Goal: Task Accomplishment & Management: Manage account settings

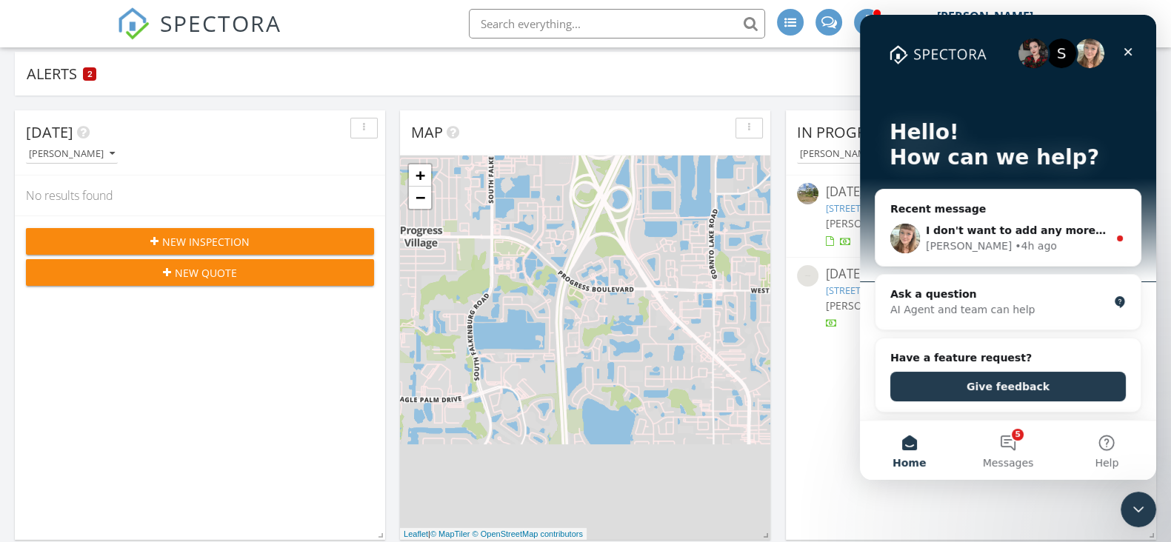
scroll to position [1377, 1199]
click at [1019, 442] on button "5 Messages" at bounding box center [1008, 450] width 99 height 59
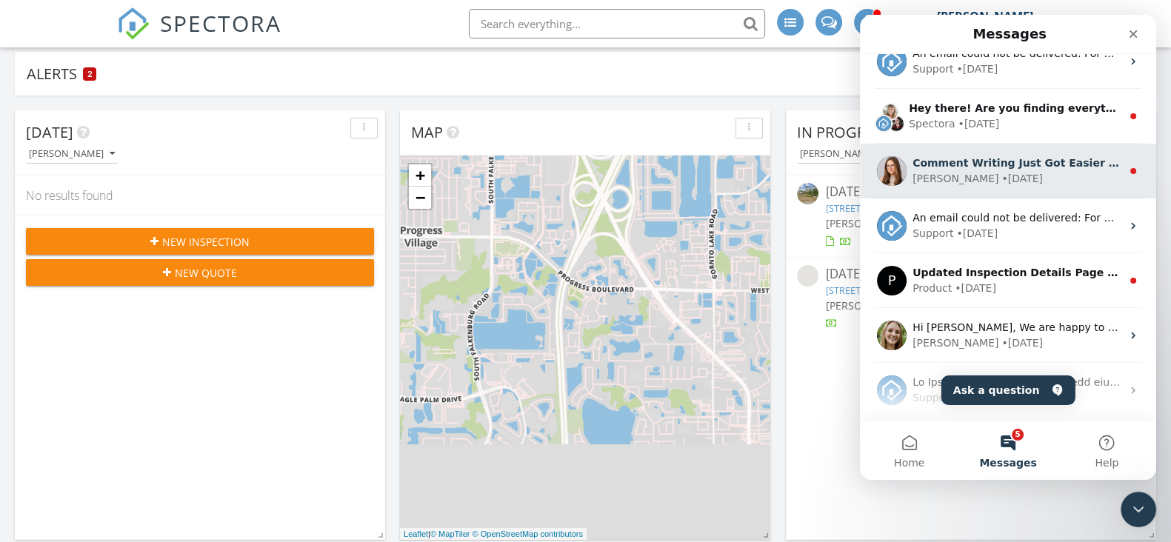
scroll to position [0, 0]
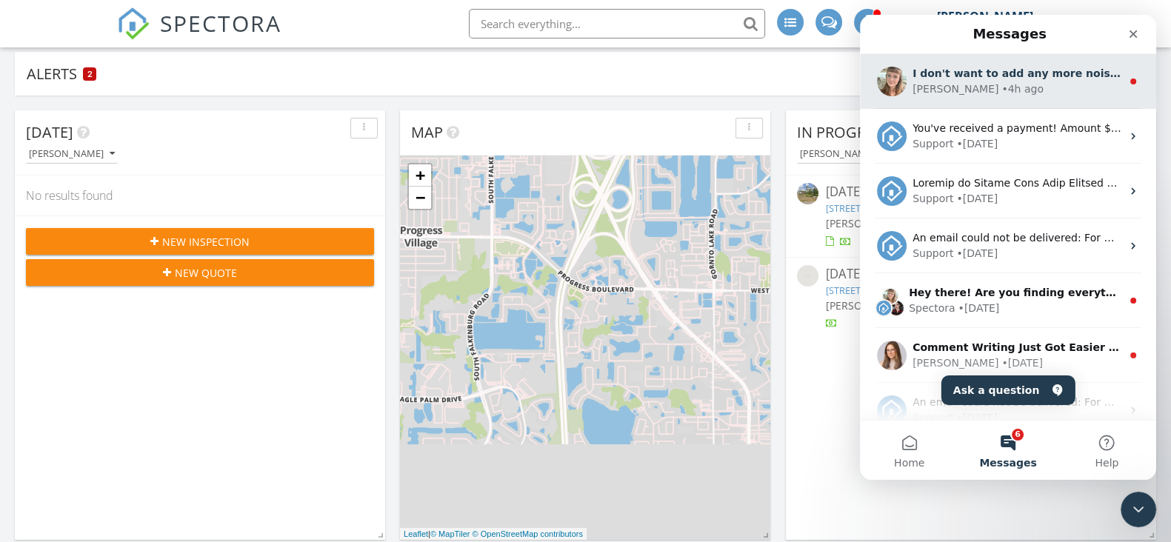
click at [1027, 95] on div "[PERSON_NAME] • 4h ago" at bounding box center [1017, 89] width 209 height 16
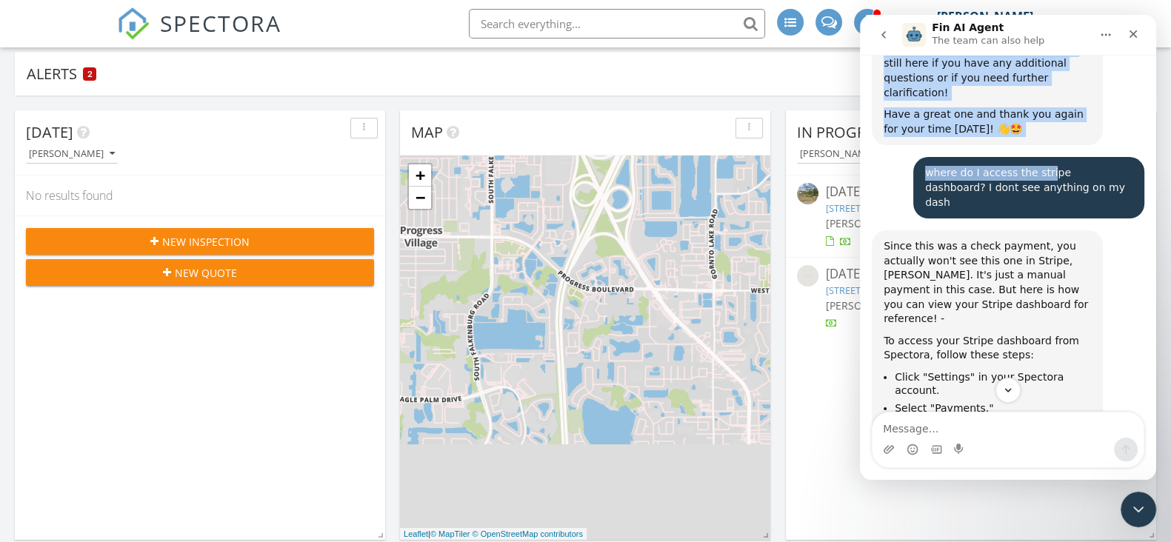
scroll to position [1148, 0]
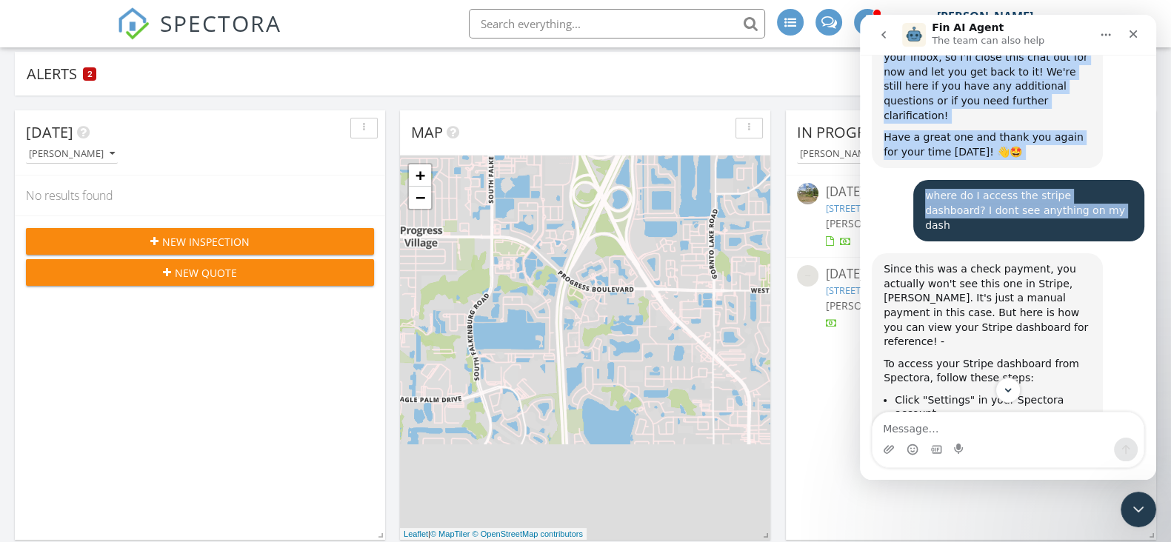
drag, startPoint x: 1064, startPoint y: 31, endPoint x: 1033, endPoint y: 78, distance: 56.1
click at [1033, 78] on div "Fin AI Agent The team can also help We're happy to help! If your question is ab…" at bounding box center [1008, 247] width 296 height 465
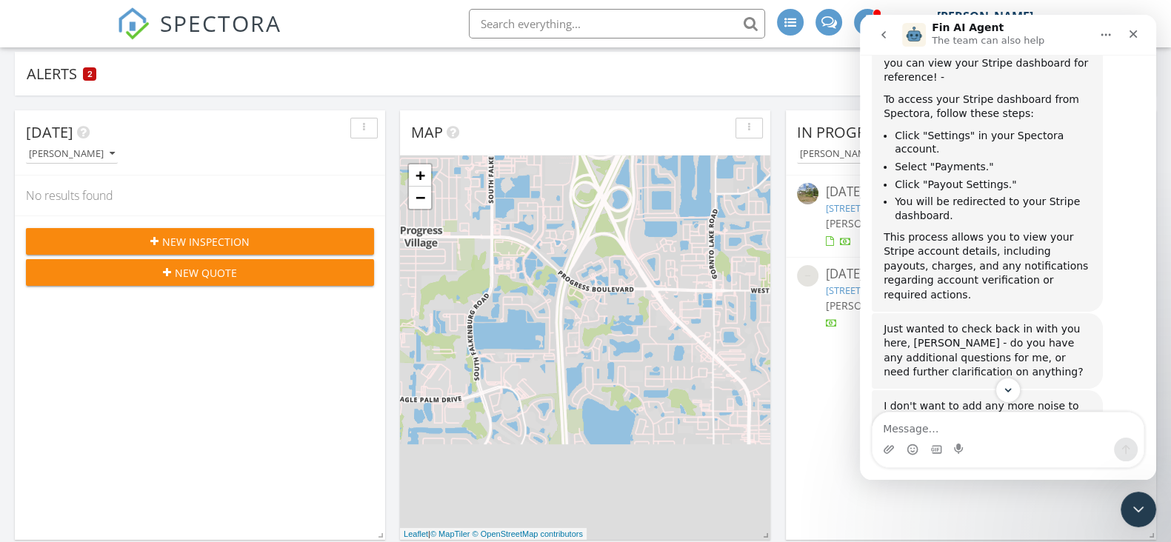
scroll to position [1419, 0]
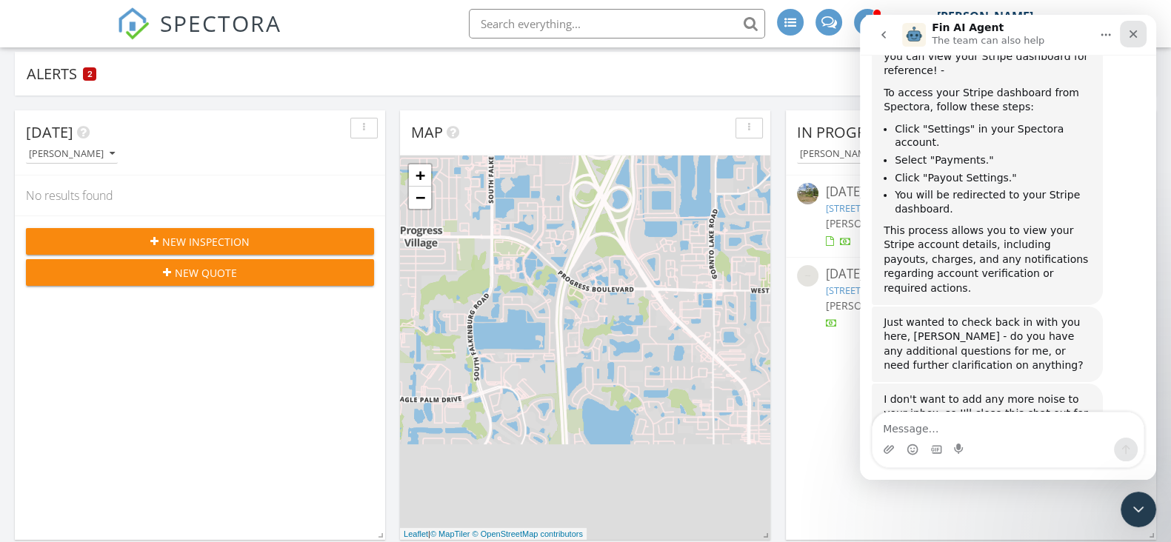
click at [1131, 31] on icon "Close" at bounding box center [1134, 34] width 12 height 12
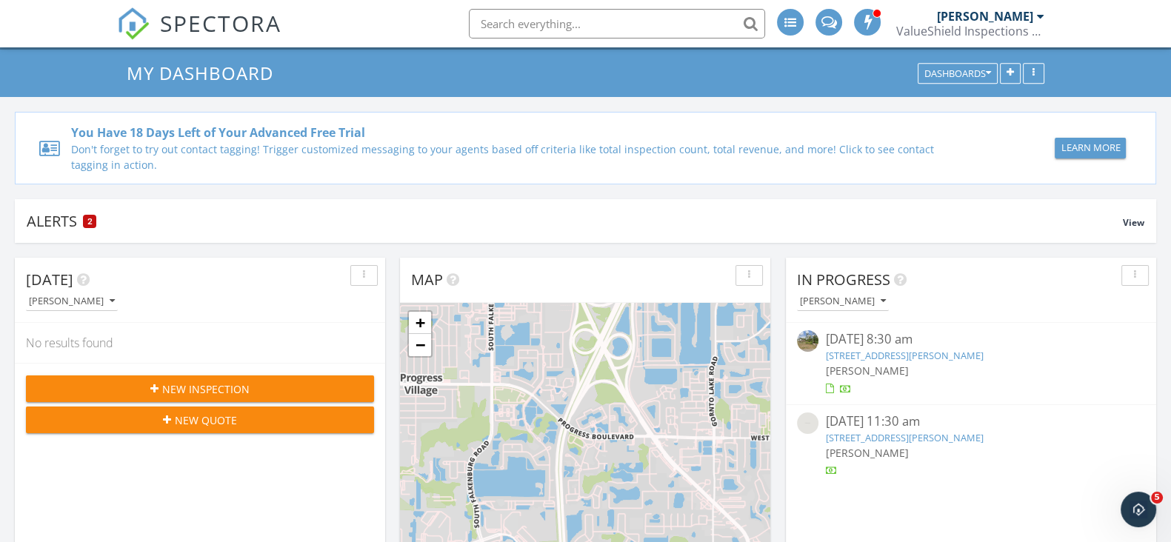
scroll to position [0, 0]
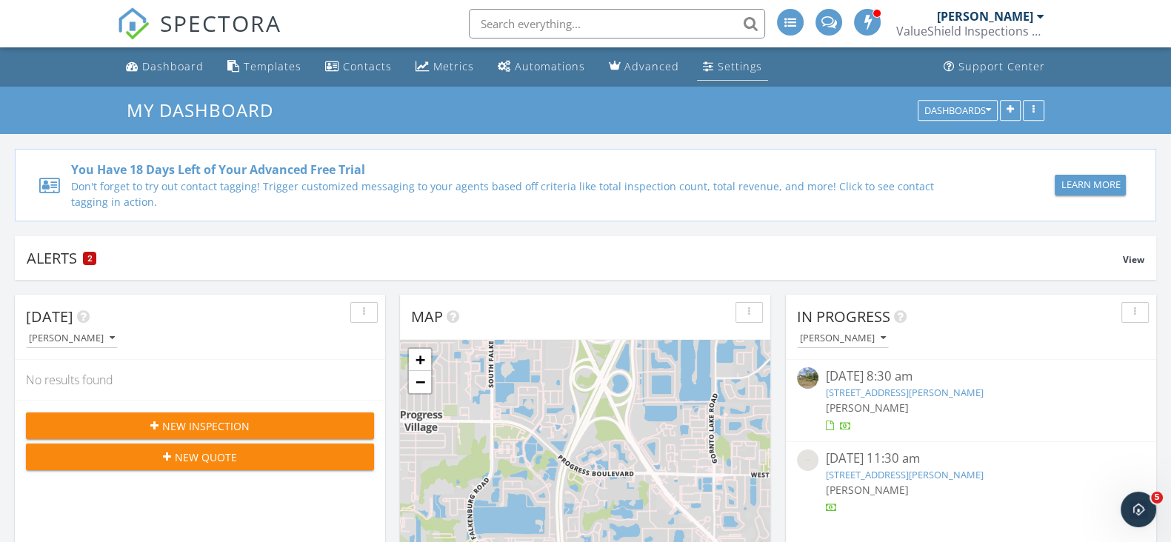
click at [741, 67] on div "Settings" at bounding box center [740, 66] width 44 height 14
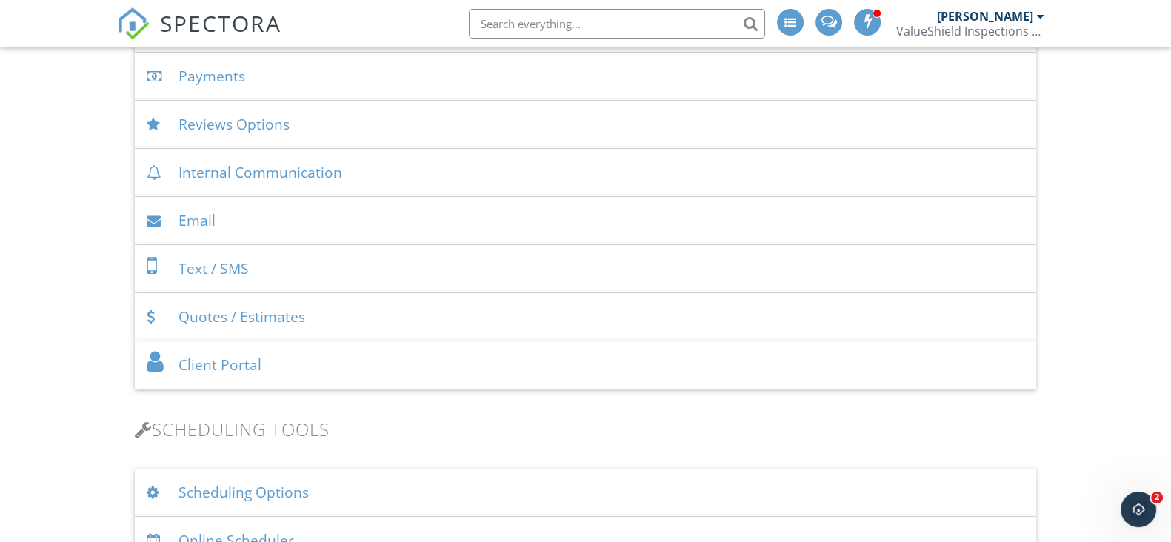
scroll to position [278, 0]
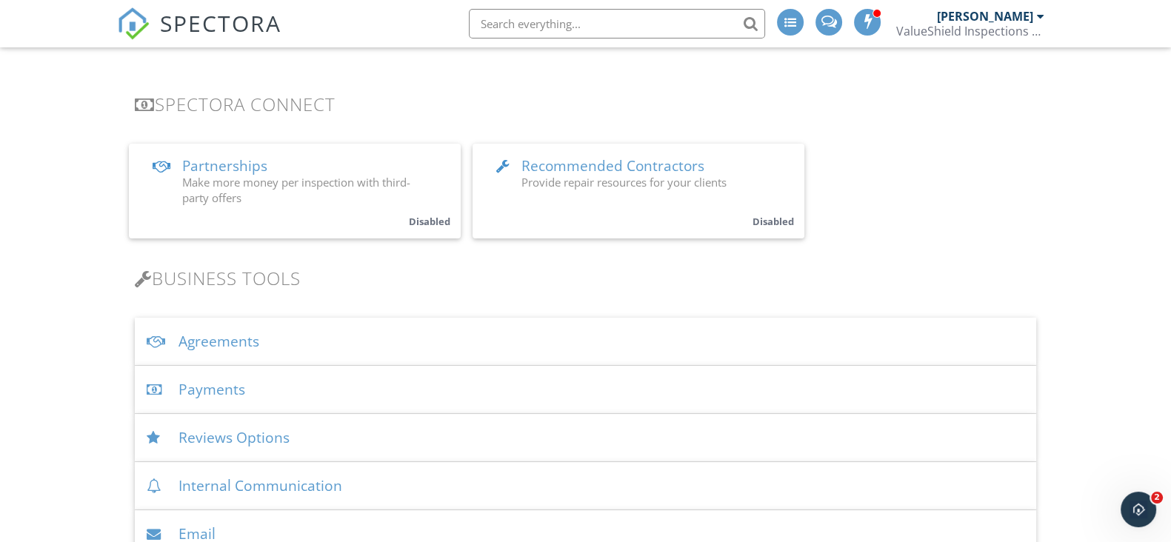
click at [289, 339] on div "Agreements" at bounding box center [586, 342] width 902 height 48
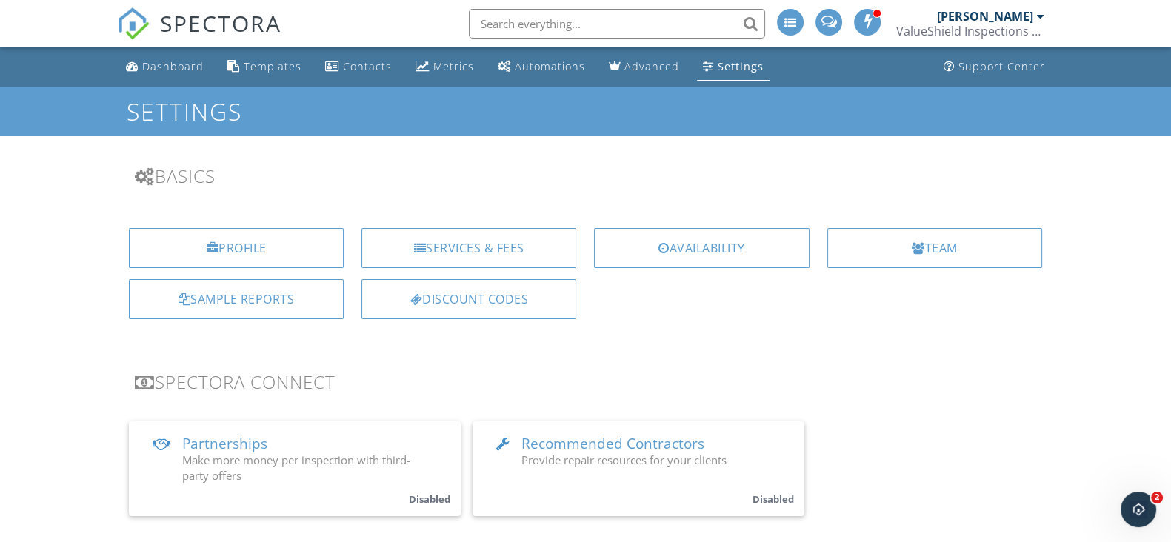
click at [1151, 502] on div "Open Intercom Messenger" at bounding box center [1138, 509] width 49 height 49
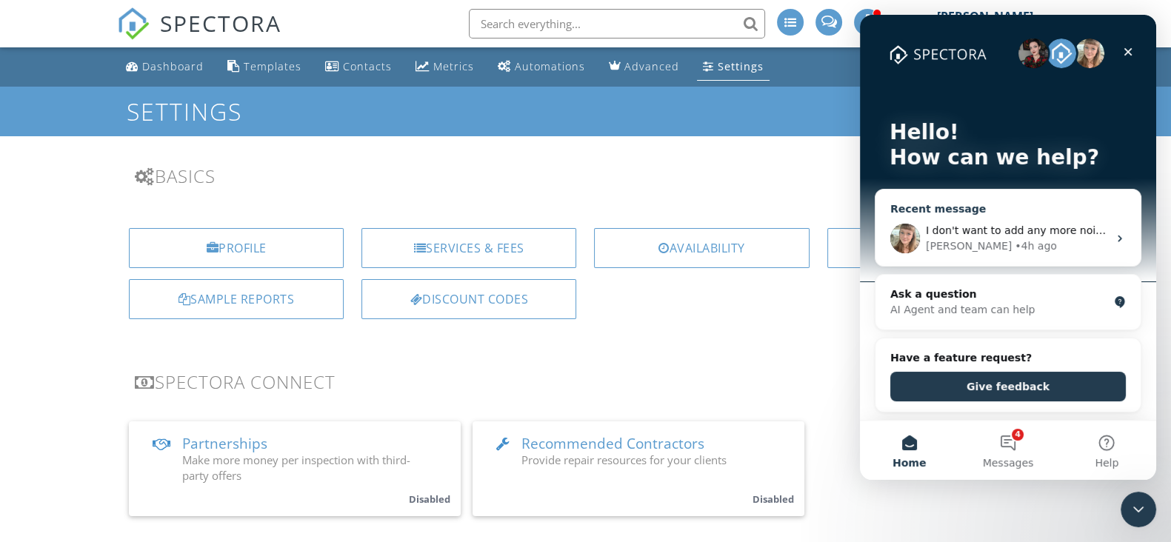
click at [1025, 242] on div "[PERSON_NAME] • 4h ago" at bounding box center [1017, 247] width 182 height 16
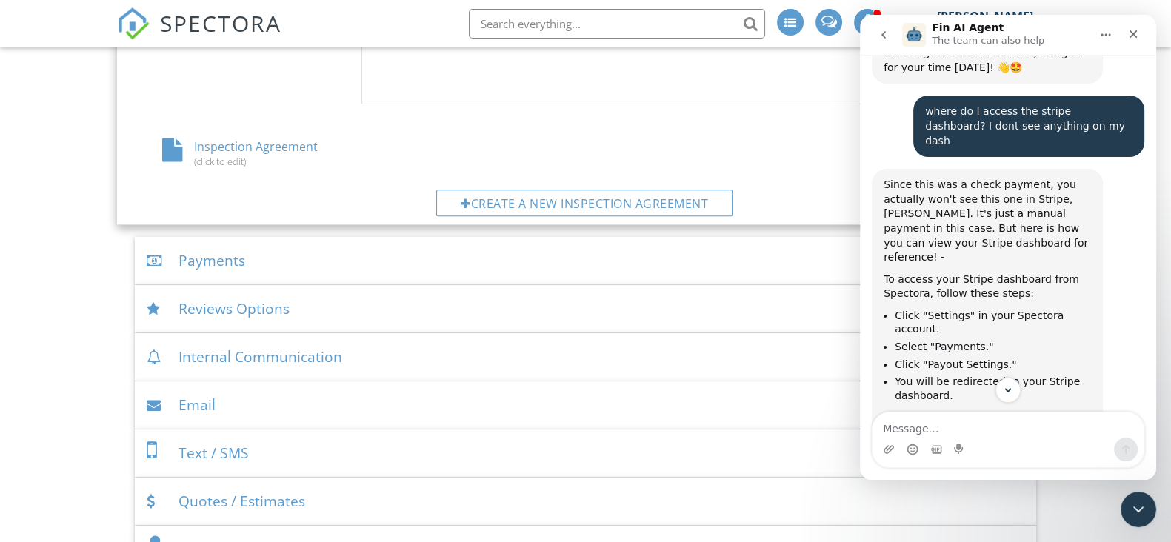
scroll to position [833, 0]
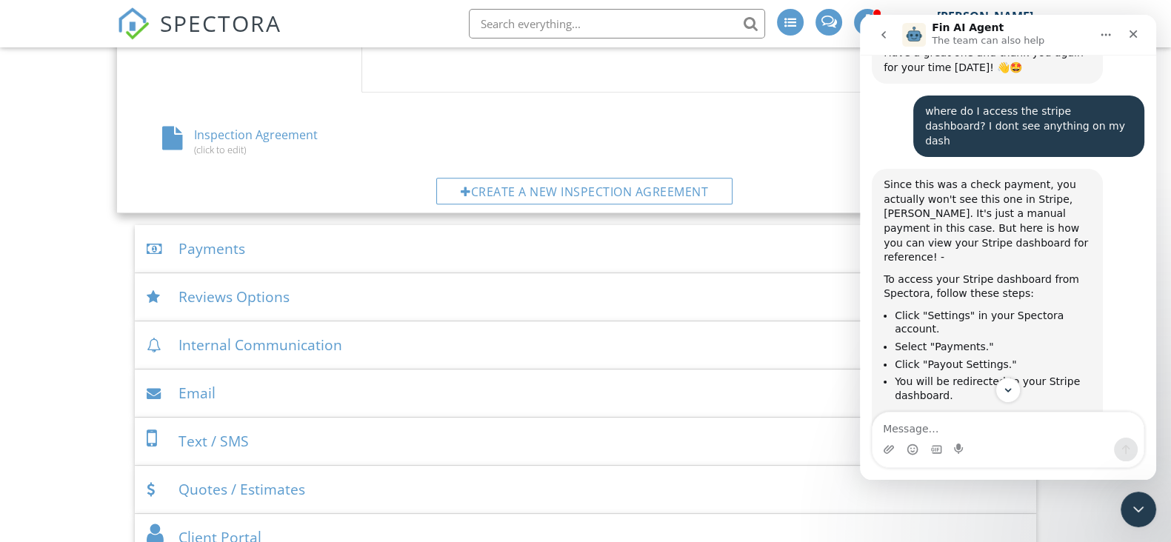
click at [270, 260] on div "Payments" at bounding box center [586, 249] width 902 height 48
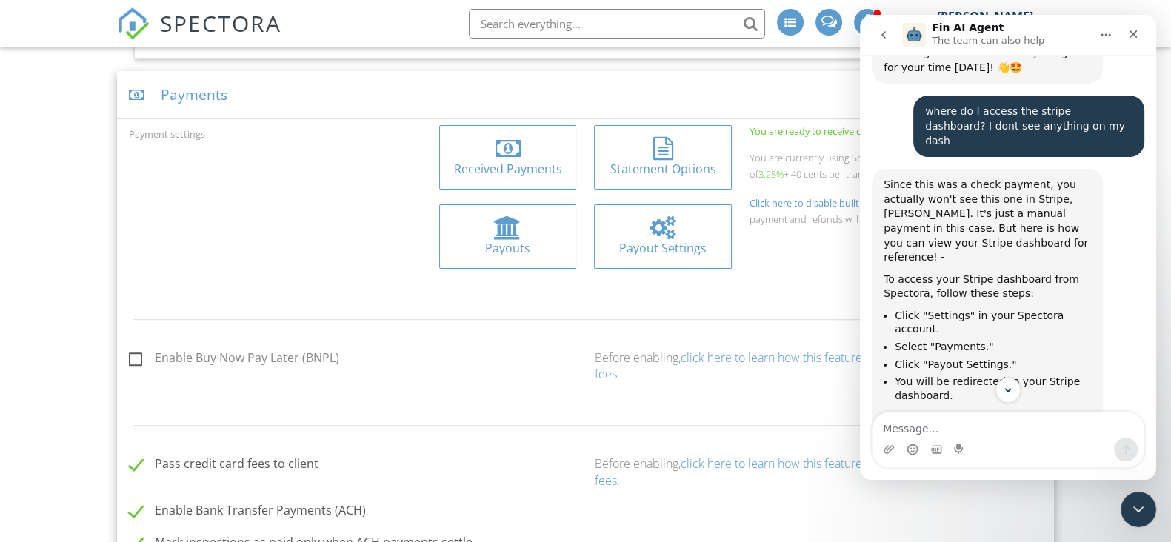
scroll to position [556, 0]
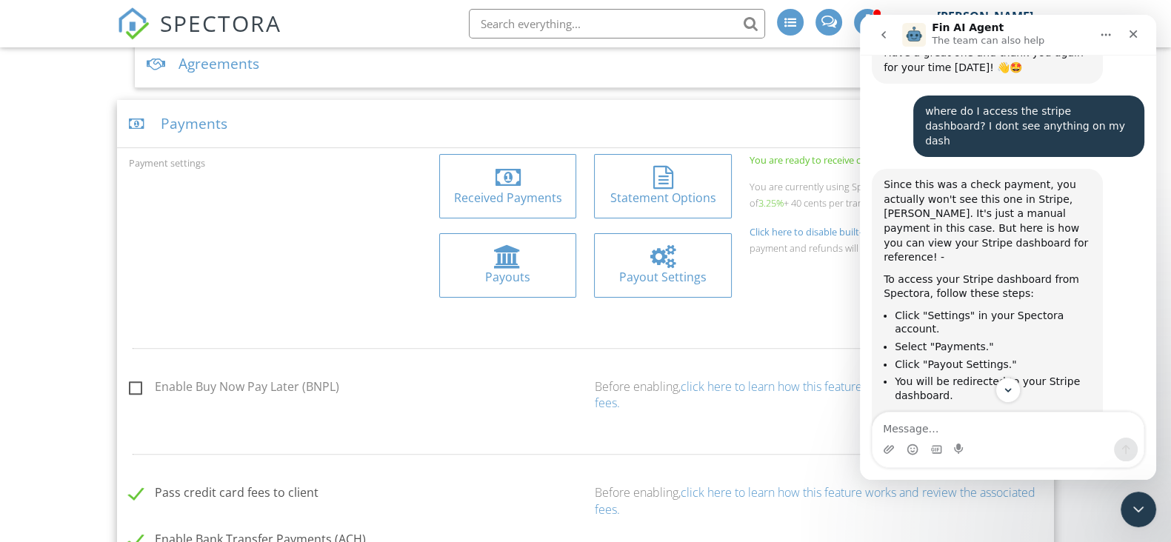
click at [637, 269] on div "Payout Settings" at bounding box center [662, 277] width 113 height 16
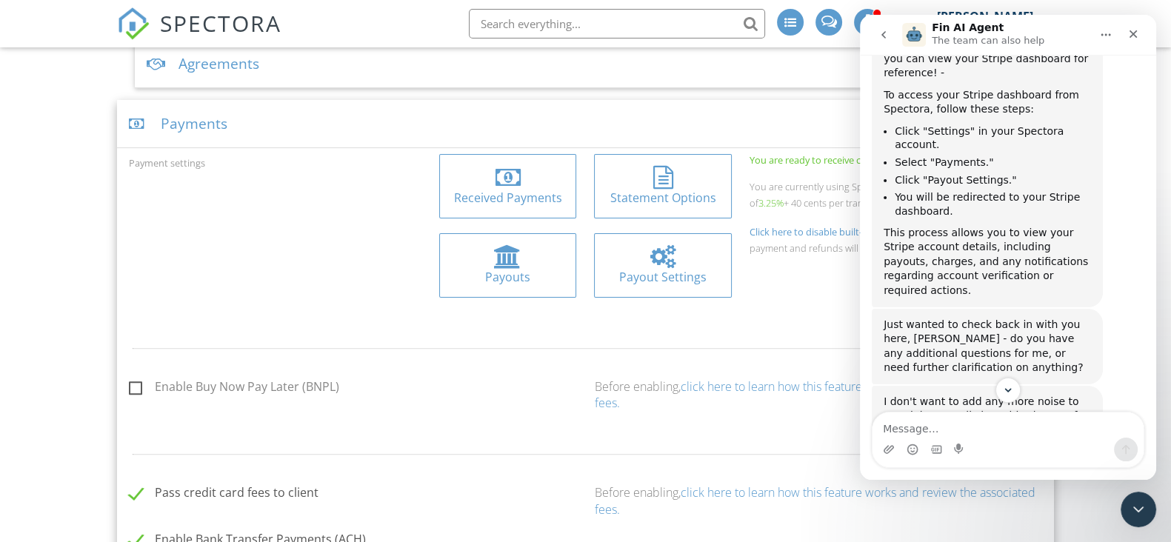
scroll to position [1419, 0]
click at [1130, 39] on icon "Close" at bounding box center [1134, 34] width 12 height 12
